Goal: Information Seeking & Learning: Learn about a topic

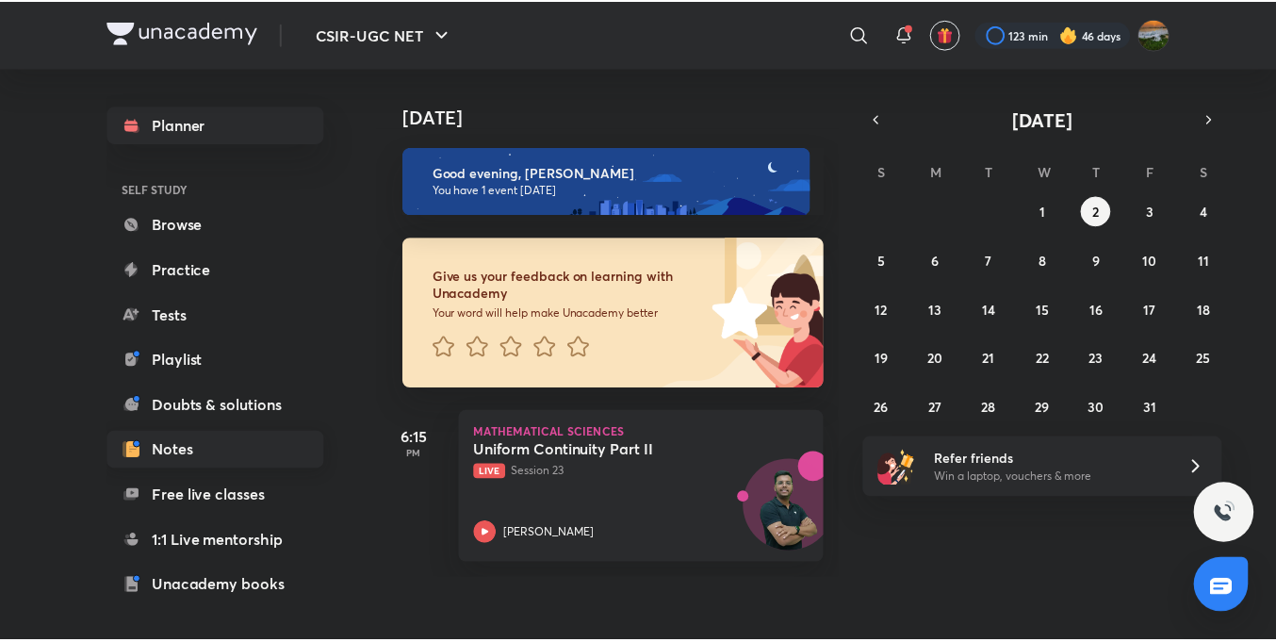
scroll to position [161, 0]
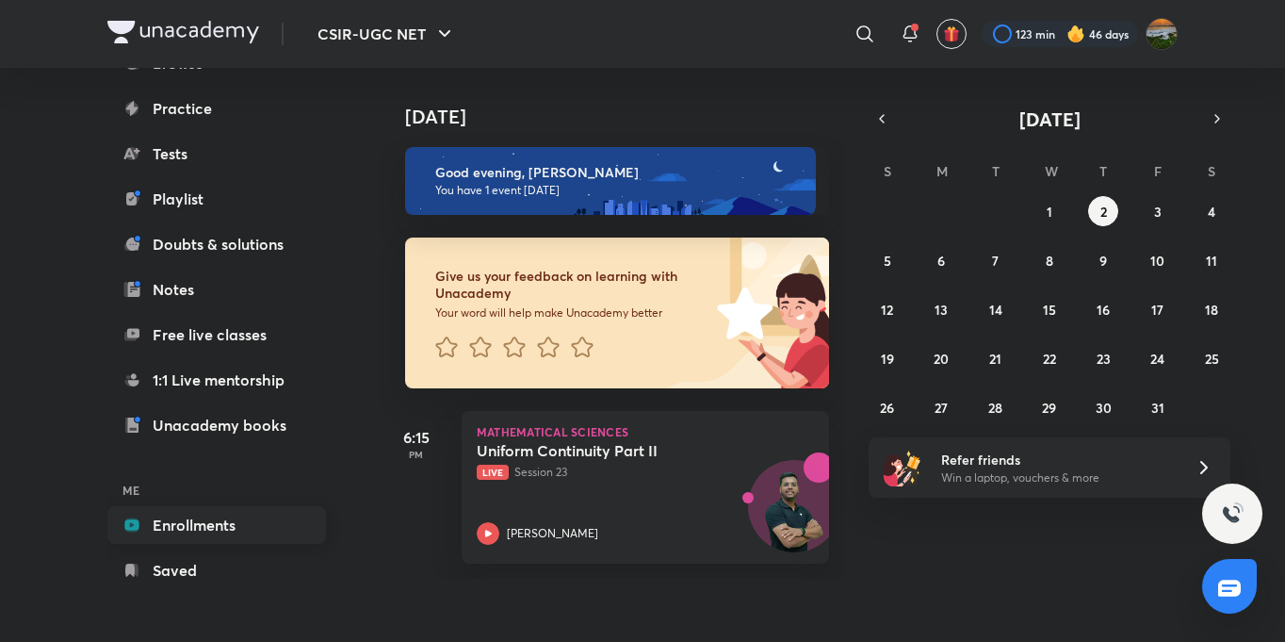
click at [238, 517] on link "Enrollments" at bounding box center [216, 525] width 219 height 38
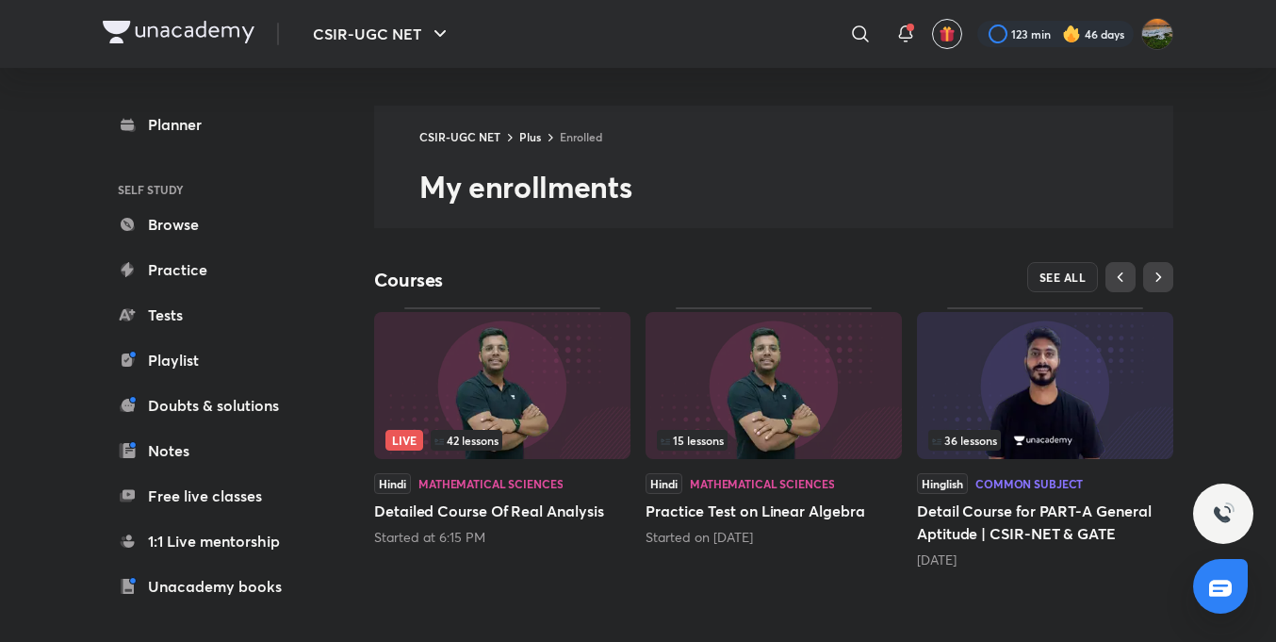
scroll to position [19, 0]
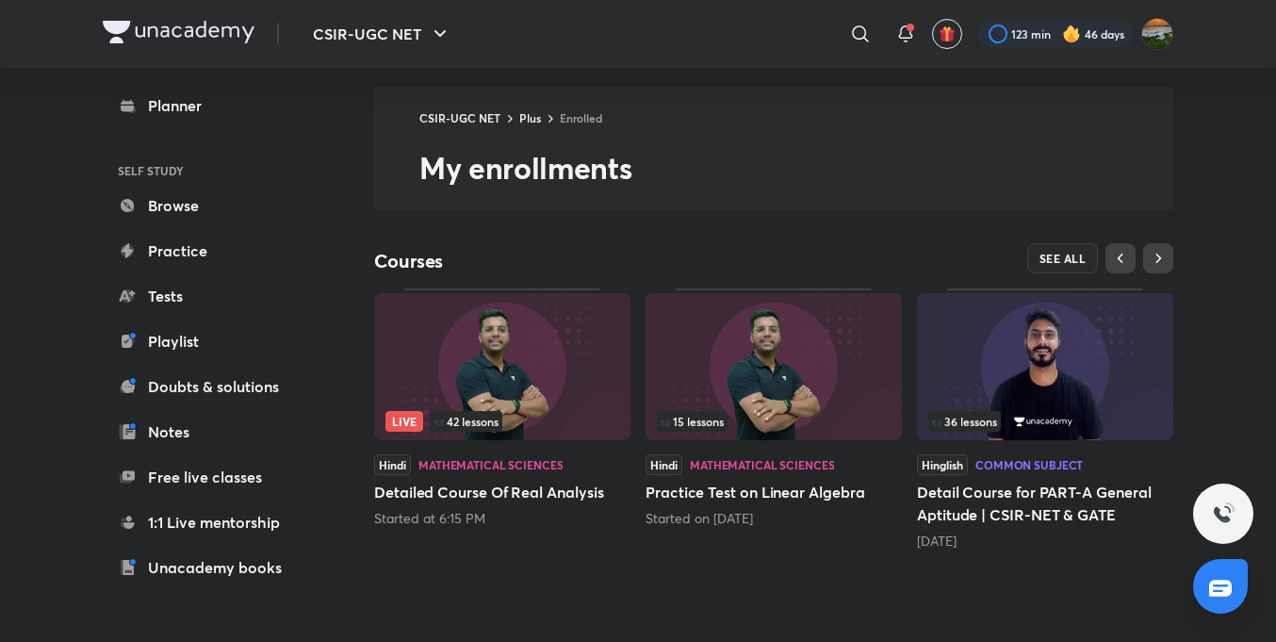
click at [576, 371] on img at bounding box center [502, 366] width 256 height 147
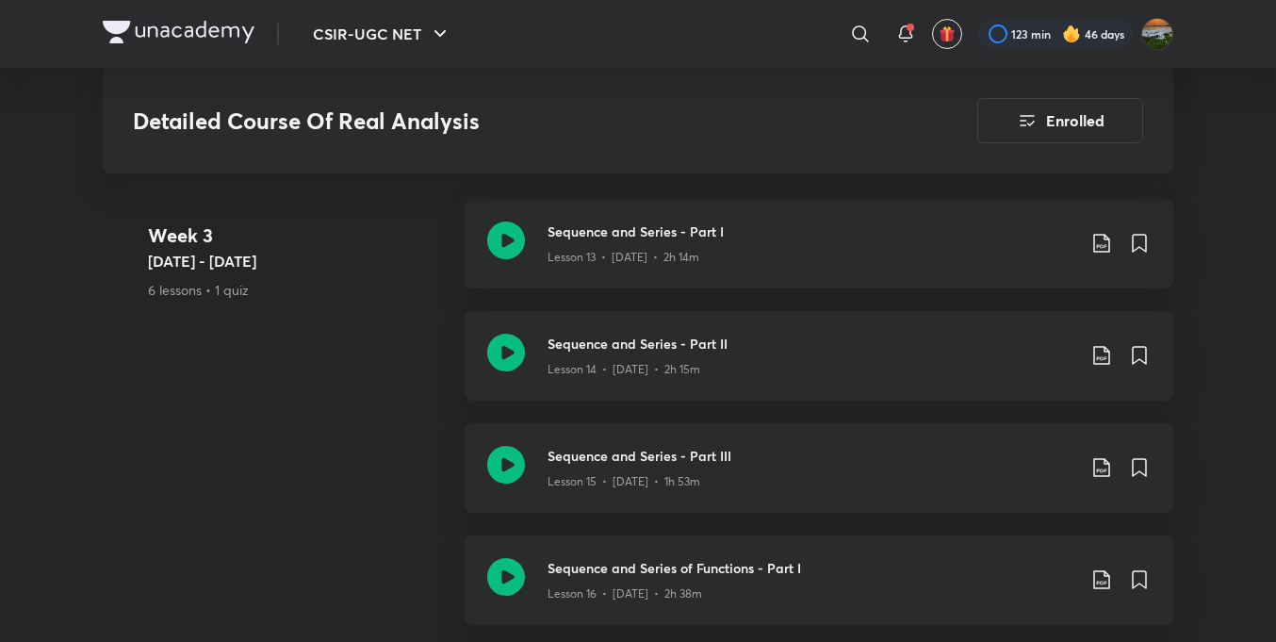
scroll to position [2766, 0]
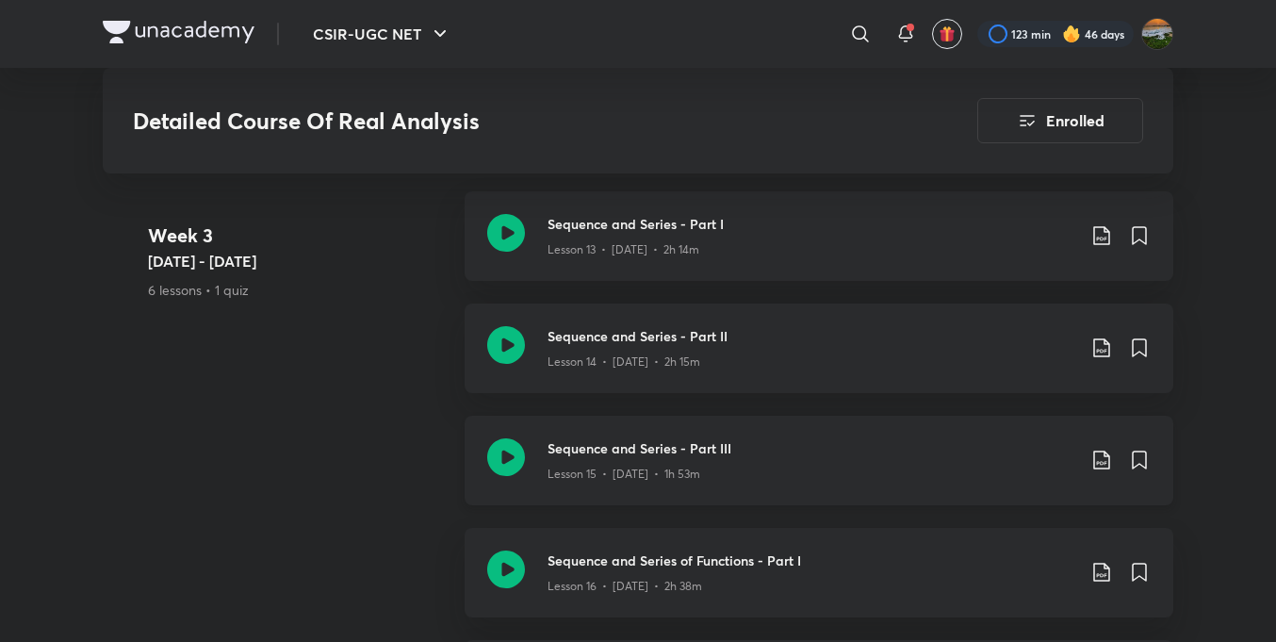
click at [666, 461] on div "Lesson 15 • [DATE] • 1h 53m" at bounding box center [812, 470] width 528 height 25
